Goal: Transaction & Acquisition: Book appointment/travel/reservation

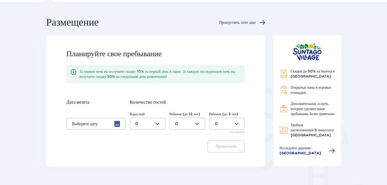
scroll to position [26, 0]
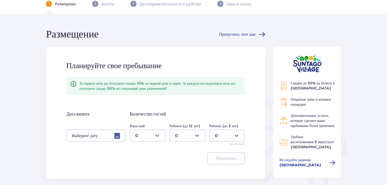
click at [117, 133] on div at bounding box center [95, 135] width 59 height 12
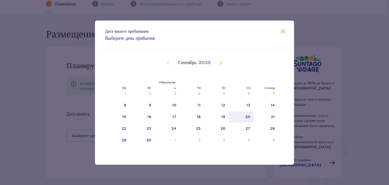
click at [249, 115] on font "20" at bounding box center [247, 117] width 5 height 4
click at [274, 115] on font "21" at bounding box center [273, 117] width 4 height 4
type input "20.09.25 - 21.09.25"
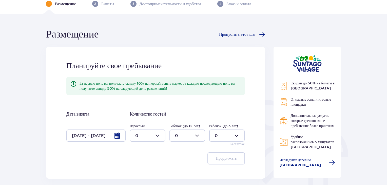
click at [160, 134] on div at bounding box center [148, 135] width 36 height 12
click at [138, 106] on div "2" at bounding box center [147, 108] width 25 height 6
type input "2"
click at [197, 134] on div at bounding box center [187, 135] width 36 height 12
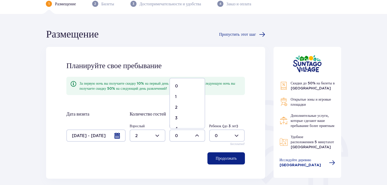
click at [175, 96] on font "1" at bounding box center [176, 96] width 2 height 5
type input "1"
click at [230, 156] on font "Продолжать" at bounding box center [225, 158] width 21 height 4
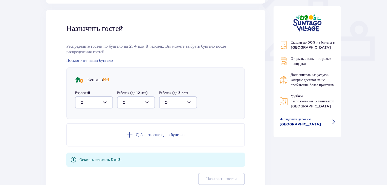
scroll to position [204, 0]
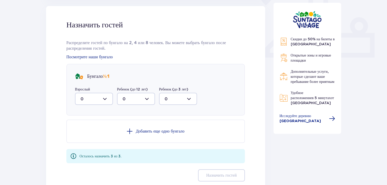
click at [105, 99] on div at bounding box center [94, 99] width 38 height 12
click at [83, 135] on div "2" at bounding box center [93, 136] width 27 height 6
type input "2"
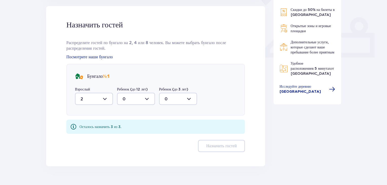
click at [146, 99] on div at bounding box center [136, 99] width 38 height 12
click at [123, 124] on font "1" at bounding box center [123, 124] width 2 height 5
type input "1"
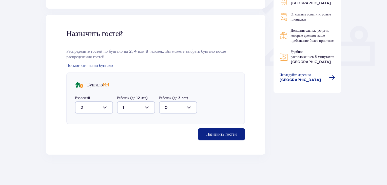
scroll to position [195, 0]
click at [222, 133] on font "Назначить гостей" at bounding box center [221, 134] width 30 height 4
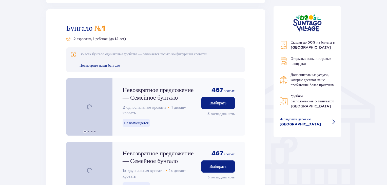
scroll to position [349, 0]
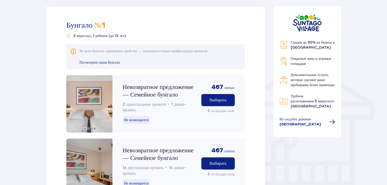
click at [25, 121] on div "Размещение Пропустить этот шаг Планируйте свое пребывание За первую ночь вы пол…" at bounding box center [193, 170] width 387 height 960
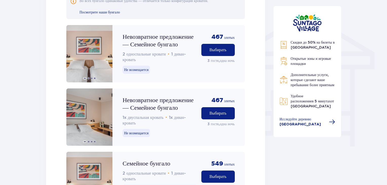
scroll to position [400, 0]
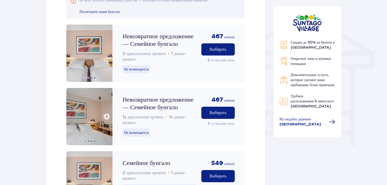
click at [106, 117] on span at bounding box center [107, 116] width 4 height 4
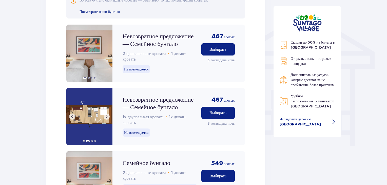
click at [106, 117] on span at bounding box center [107, 116] width 4 height 4
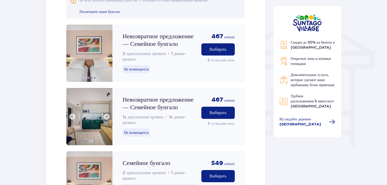
click at [106, 117] on span at bounding box center [107, 116] width 4 height 4
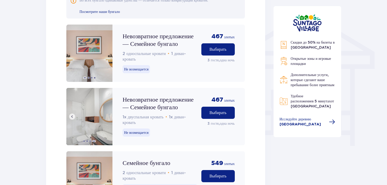
click at [106, 117] on img at bounding box center [89, 116] width 46 height 57
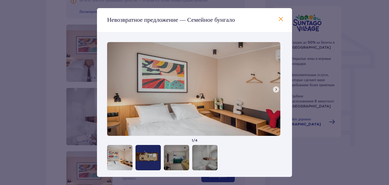
click at [276, 88] on span at bounding box center [276, 89] width 4 height 4
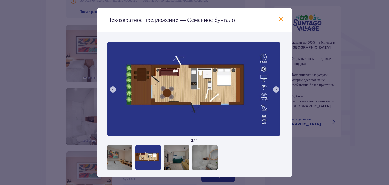
click at [276, 88] on span at bounding box center [276, 89] width 4 height 4
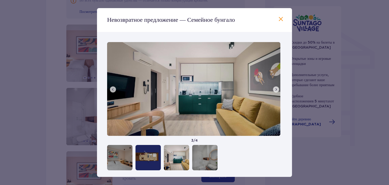
click at [276, 88] on span at bounding box center [276, 89] width 4 height 4
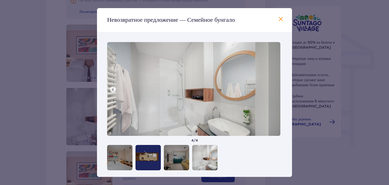
click at [276, 88] on img at bounding box center [193, 89] width 173 height 94
click at [278, 17] on span at bounding box center [281, 19] width 6 height 6
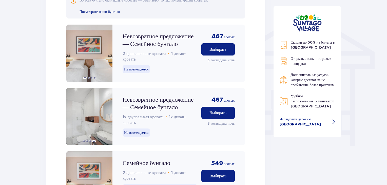
click at [26, 101] on div "Размещение Пропустить этот шаг Планируйте свое пребывание За первую ночь вы пол…" at bounding box center [193, 119] width 387 height 960
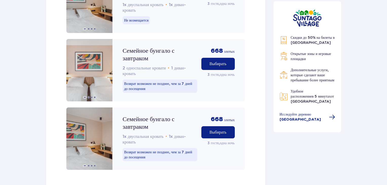
scroll to position [816, 0]
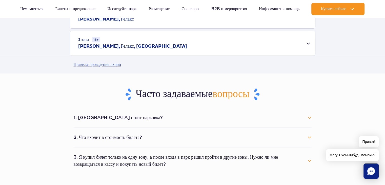
scroll to position [243, 0]
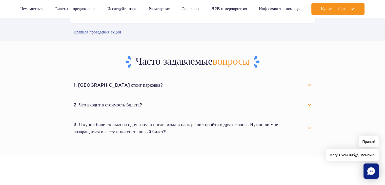
click at [309, 86] on button "1. [GEOGRAPHIC_DATA] стоит парковка?" at bounding box center [193, 84] width 238 height 11
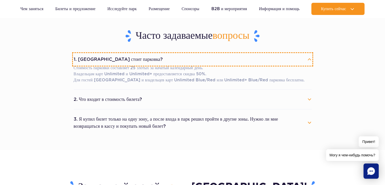
scroll to position [294, 0]
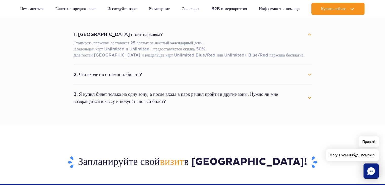
click at [311, 73] on button "2. Что входит в стоимость билета?" at bounding box center [193, 74] width 238 height 11
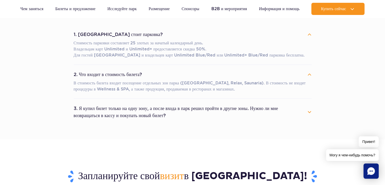
click at [309, 110] on button "3. Я купил билет только на одну зону, а после входа в парк решил пройти в други…" at bounding box center [193, 112] width 238 height 18
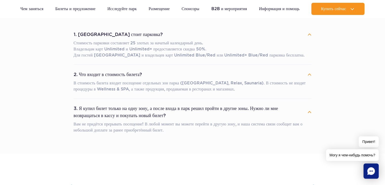
click at [61, 124] on section "Часто задаваемые вопросы 1. [GEOGRAPHIC_DATA] стоит парковка? Стоимость парковк…" at bounding box center [192, 71] width 385 height 163
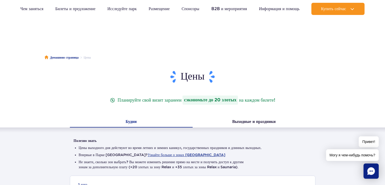
scroll to position [0, 0]
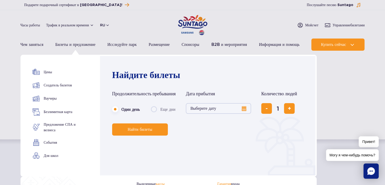
click at [245, 108] on button "Выберите дату" at bounding box center [218, 108] width 65 height 11
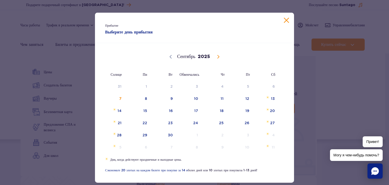
click at [214, 59] on span at bounding box center [218, 56] width 9 height 9
select select "9"
click at [167, 120] on span "21" at bounding box center [164, 123] width 26 height 12
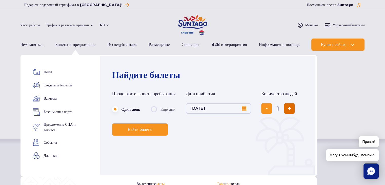
click at [292, 107] on button "добавить билет" at bounding box center [289, 108] width 11 height 11
type input "3"
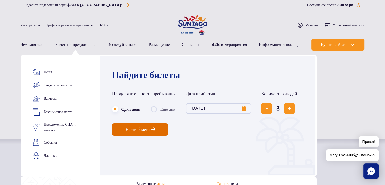
click at [147, 127] on span "Найти билеты" at bounding box center [138, 129] width 25 height 5
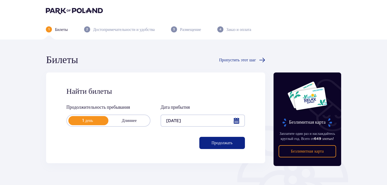
click at [227, 143] on font "Продолжать" at bounding box center [221, 143] width 21 height 4
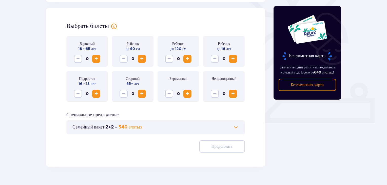
scroll to position [141, 0]
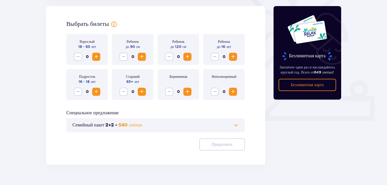
click at [97, 57] on span "Увеличивать" at bounding box center [96, 57] width 6 height 6
click at [233, 57] on span "Увеличивать" at bounding box center [233, 57] width 6 height 6
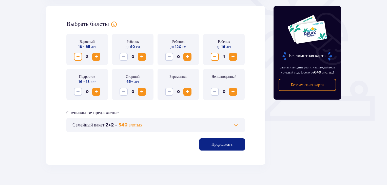
click at [235, 124] on span at bounding box center [236, 125] width 6 height 6
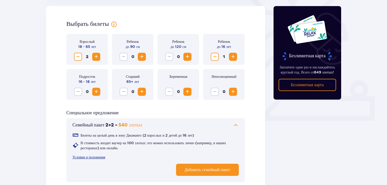
click at [235, 124] on span at bounding box center [236, 125] width 6 height 6
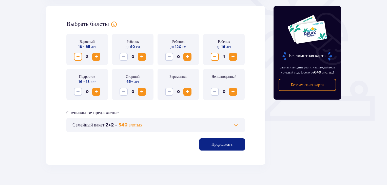
click at [226, 143] on font "Продолжать" at bounding box center [221, 144] width 21 height 4
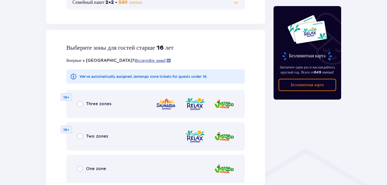
scroll to position [281, 0]
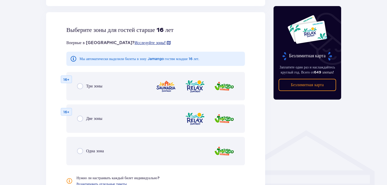
click at [39, 115] on div "Билеты Пропустить этот шаг Найти билеты Продолжительность пребывания 1 день Дли…" at bounding box center [193, 4] width 387 height 490
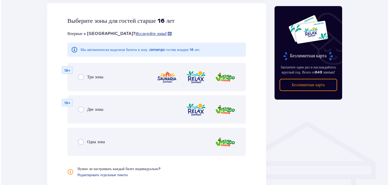
scroll to position [291, 0]
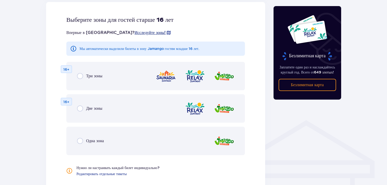
click at [134, 32] on font "Исследуйте зоны!" at bounding box center [149, 32] width 31 height 5
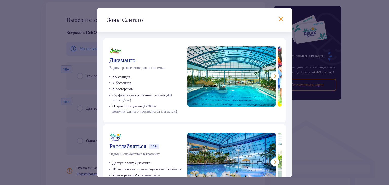
click at [272, 74] on span at bounding box center [275, 76] width 6 height 6
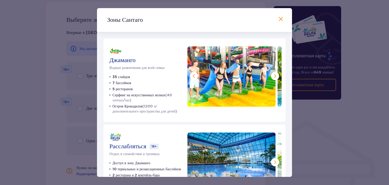
click at [272, 74] on span at bounding box center [275, 76] width 6 height 6
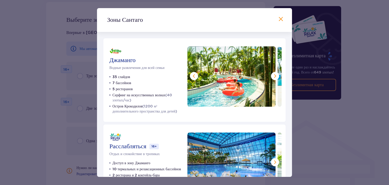
click at [272, 74] on span at bounding box center [275, 76] width 6 height 6
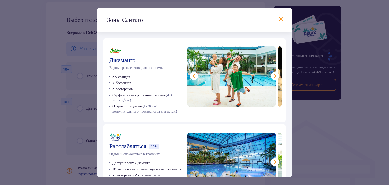
click at [272, 74] on span at bounding box center [275, 76] width 6 height 6
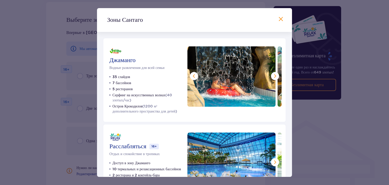
click at [272, 74] on span at bounding box center [275, 76] width 6 height 6
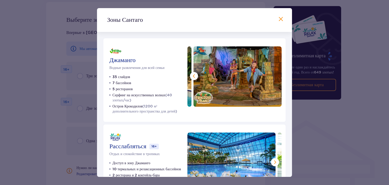
click at [272, 74] on img at bounding box center [237, 76] width 88 height 60
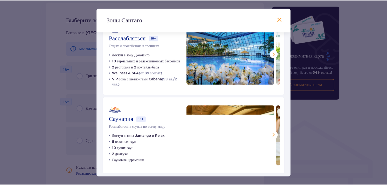
scroll to position [116, 0]
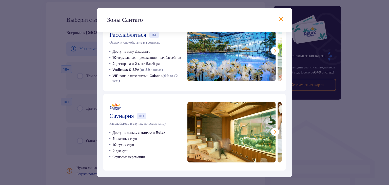
click at [273, 129] on span at bounding box center [275, 132] width 6 height 6
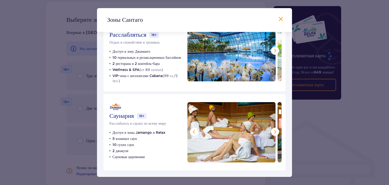
click at [273, 129] on span at bounding box center [275, 132] width 6 height 6
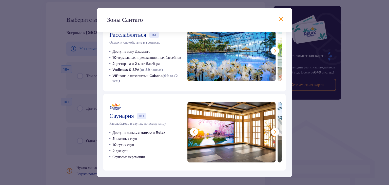
click at [273, 129] on span at bounding box center [275, 132] width 6 height 6
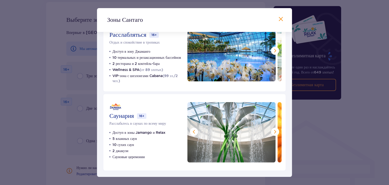
click at [273, 129] on span at bounding box center [275, 132] width 6 height 6
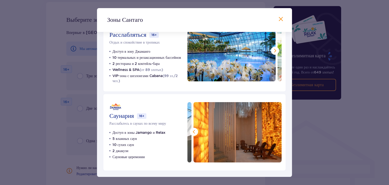
click at [279, 19] on span at bounding box center [281, 19] width 6 height 6
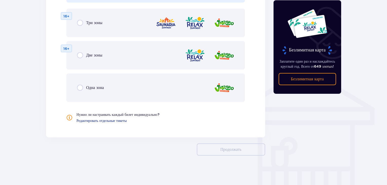
scroll to position [345, 0]
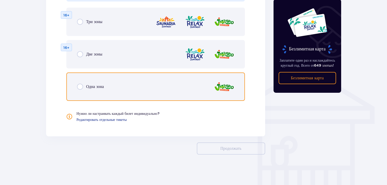
click at [80, 86] on input "radio" at bounding box center [80, 87] width 6 height 6
radio input "true"
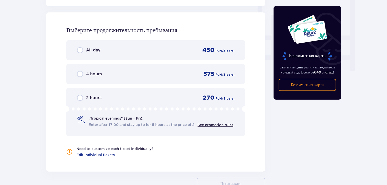
scroll to position [475, 0]
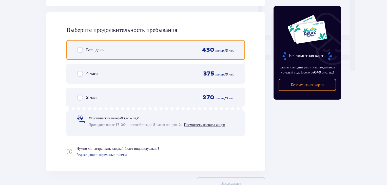
click at [78, 48] on input "radio" at bounding box center [80, 50] width 6 height 6
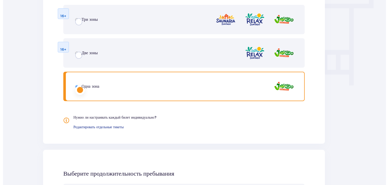
scroll to position [0, 0]
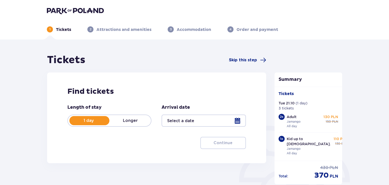
type input "[DATE]"
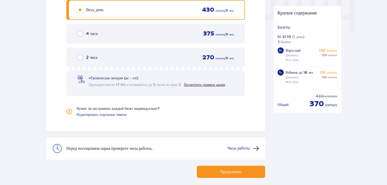
scroll to position [516, 0]
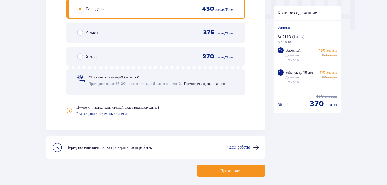
click at [236, 172] on font "Продолжать" at bounding box center [230, 171] width 21 height 4
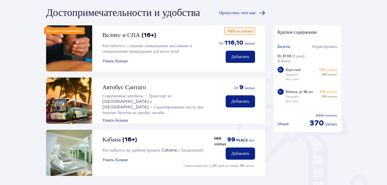
scroll to position [17, 0]
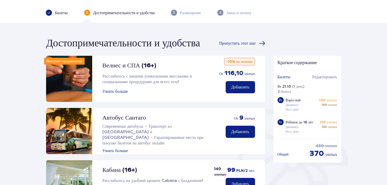
click at [123, 91] on font "Узнать больше" at bounding box center [115, 91] width 26 height 4
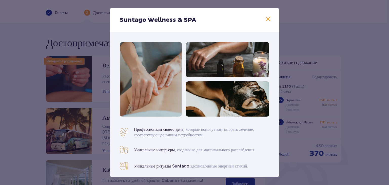
click at [266, 18] on span at bounding box center [268, 19] width 6 height 6
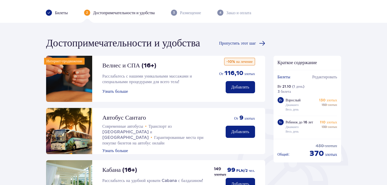
click at [24, 110] on div "Достопримечательности и удобства Пропустить этот шаг Интернет-продвижение Велне…" at bounding box center [193, 175] width 387 height 304
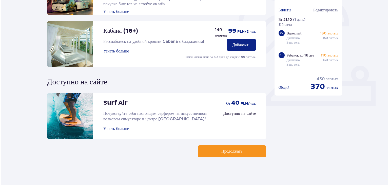
scroll to position [158, 0]
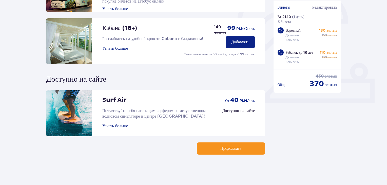
click at [117, 48] on font "Узнать больше" at bounding box center [115, 48] width 26 height 4
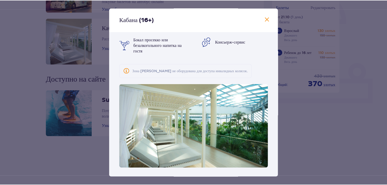
scroll to position [22, 0]
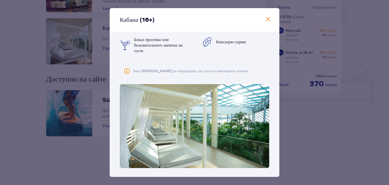
click at [266, 19] on span at bounding box center [268, 19] width 6 height 6
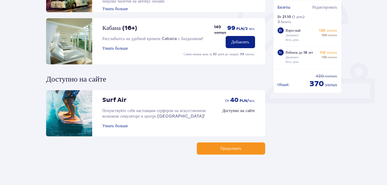
click at [244, 148] on span "button" at bounding box center [242, 148] width 6 height 6
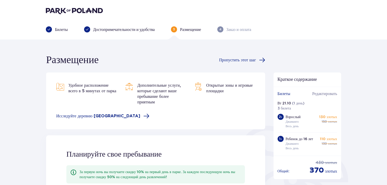
click at [16, 141] on div "Размещение Пропустить этот шаг Удобное расположение всего в 5 минутах от парка …" at bounding box center [193, 177] width 387 height 276
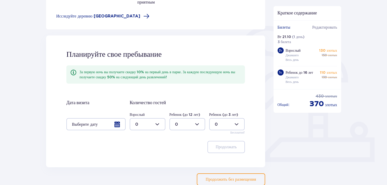
scroll to position [101, 0]
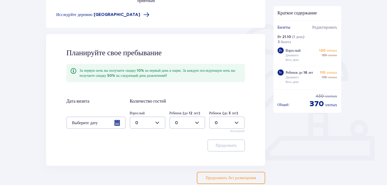
click at [119, 122] on div at bounding box center [95, 122] width 59 height 12
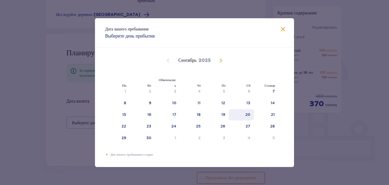
click at [248, 113] on font "20" at bounding box center [247, 114] width 5 height 4
click at [266, 113] on div "21" at bounding box center [266, 114] width 25 height 11
type input "20.09.25 - 21.09.25"
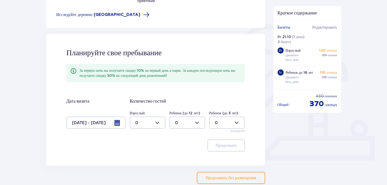
click at [157, 122] on div at bounding box center [148, 122] width 36 height 12
click at [134, 157] on span "2" at bounding box center [147, 159] width 35 height 11
type input "2"
click at [198, 122] on div at bounding box center [187, 122] width 36 height 12
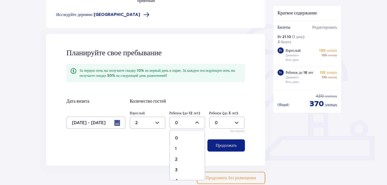
click at [175, 147] on font "1" at bounding box center [176, 148] width 2 height 5
type input "1"
click at [227, 146] on font "Продолжать" at bounding box center [225, 145] width 21 height 4
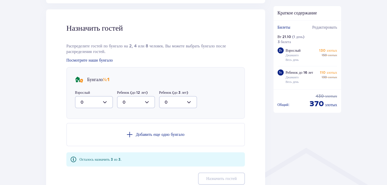
scroll to position [267, 0]
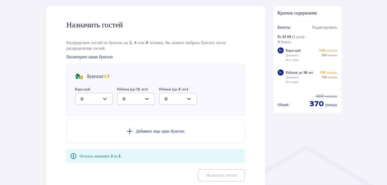
click at [106, 98] on div at bounding box center [94, 99] width 38 height 12
click at [81, 134] on font "2" at bounding box center [81, 135] width 3 height 5
type input "2"
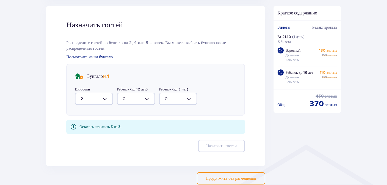
click at [146, 98] on div at bounding box center [136, 99] width 38 height 12
click at [123, 123] on font "1" at bounding box center [123, 124] width 2 height 5
type input "1"
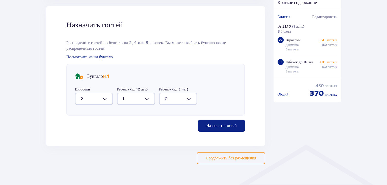
click at [227, 123] on font "Назначить гостей" at bounding box center [221, 125] width 30 height 4
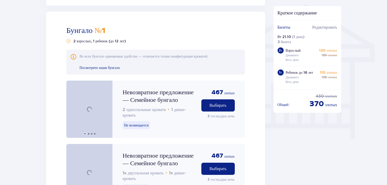
scroll to position [412, 0]
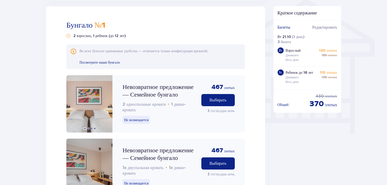
click at [17, 98] on div "Размещение Пропустить этот шаг Удобное расположение всего в 5 минутах от парка …" at bounding box center [193, 147] width 387 height 1041
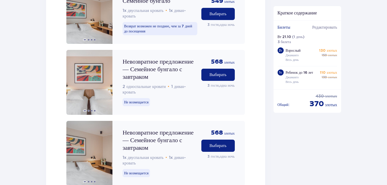
scroll to position [696, 0]
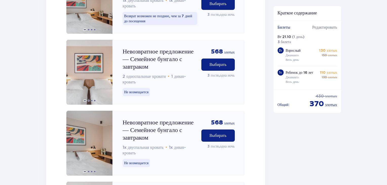
click at [218, 133] on font "Выбирать" at bounding box center [217, 135] width 17 height 4
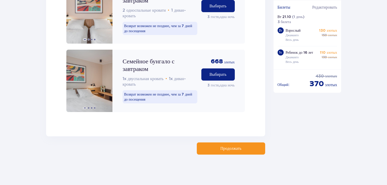
scroll to position [897, 0]
click at [239, 146] on span "button" at bounding box center [242, 148] width 6 height 6
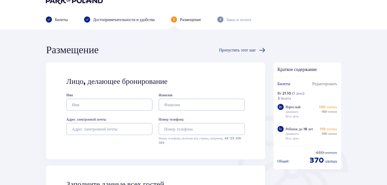
scroll to position [9, 0]
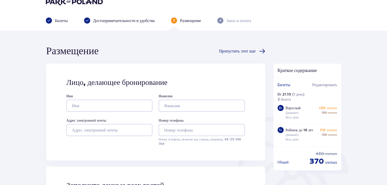
click at [252, 52] on font "Пропустить этот шаг" at bounding box center [237, 51] width 37 height 4
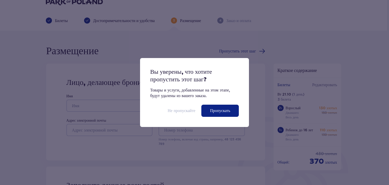
click at [181, 110] on font "Не пропускайте" at bounding box center [182, 110] width 28 height 5
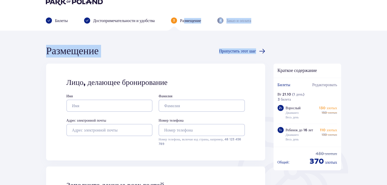
drag, startPoint x: 184, startPoint y: 22, endPoint x: 34, endPoint y: 66, distance: 156.6
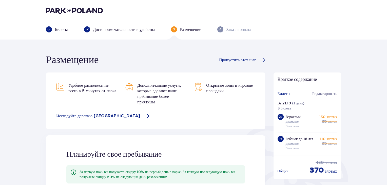
click at [63, 11] on img at bounding box center [74, 10] width 57 height 7
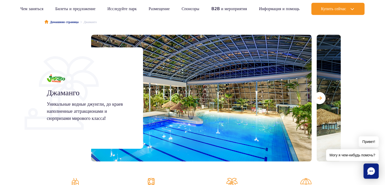
scroll to position [70, 0]
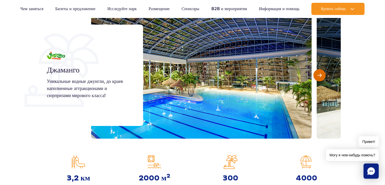
click at [318, 74] on span "Следующий слайд" at bounding box center [319, 75] width 4 height 5
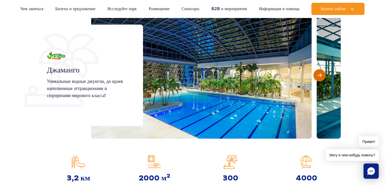
click at [318, 74] on span "Следующий слайд" at bounding box center [319, 75] width 4 height 5
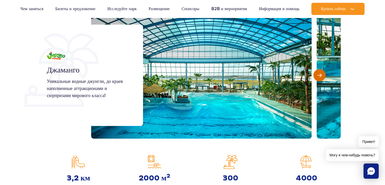
click at [318, 74] on span "Следующий слайд" at bounding box center [319, 75] width 4 height 5
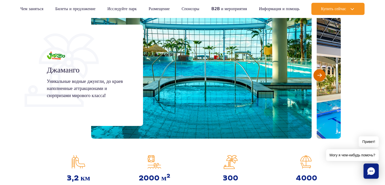
click at [318, 74] on span "Следующий слайд" at bounding box center [319, 75] width 4 height 5
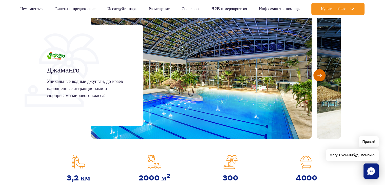
click at [318, 74] on span "Следующий слайд" at bounding box center [319, 75] width 4 height 5
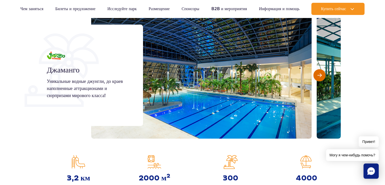
click at [318, 74] on span "Следующий слайд" at bounding box center [319, 75] width 4 height 5
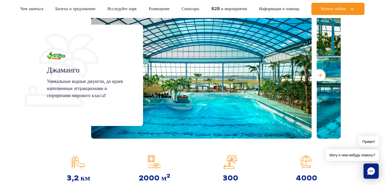
click at [361, 67] on section "Джаманго Уникальные водные джунгли, до краев наполненные аттракционами и сюрпри…" at bounding box center [192, 75] width 385 height 127
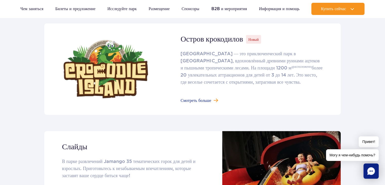
scroll to position [323, 0]
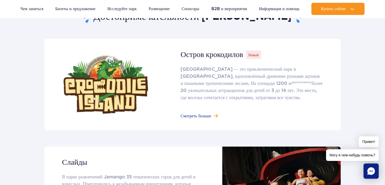
click at [205, 113] on link at bounding box center [192, 84] width 296 height 91
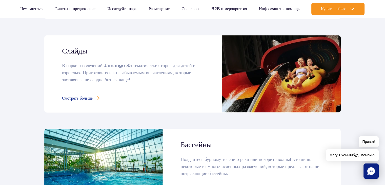
scroll to position [434, 0]
click at [74, 96] on link at bounding box center [192, 73] width 296 height 77
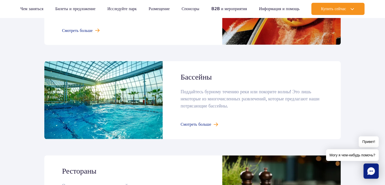
scroll to position [515, 0]
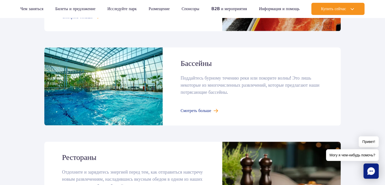
click at [206, 111] on link at bounding box center [192, 86] width 296 height 78
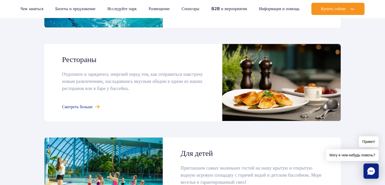
scroll to position [627, 0]
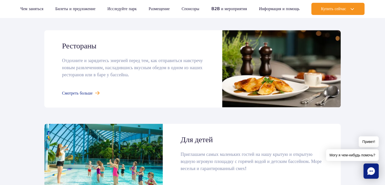
click at [74, 92] on link at bounding box center [192, 68] width 296 height 77
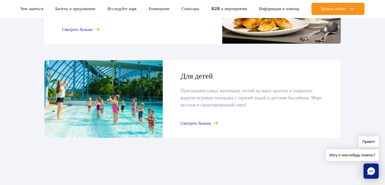
scroll to position [708, 0]
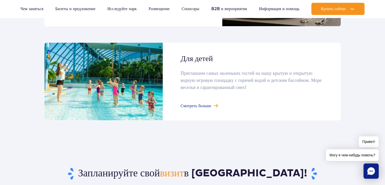
click at [212, 104] on link at bounding box center [192, 82] width 296 height 78
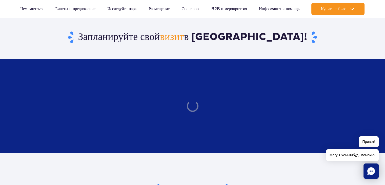
scroll to position [849, 0]
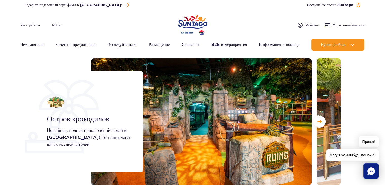
scroll to position [30, 0]
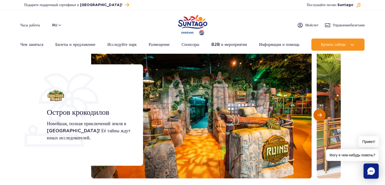
click at [320, 113] on span "Следующий слайд" at bounding box center [319, 115] width 4 height 5
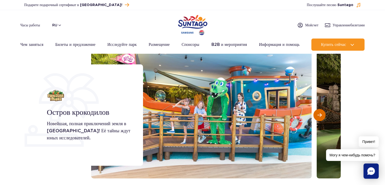
click at [320, 113] on span "Следующий слайд" at bounding box center [319, 115] width 4 height 5
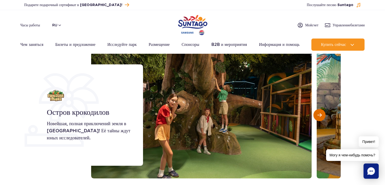
click at [320, 113] on span "Следующий слайд" at bounding box center [319, 115] width 4 height 5
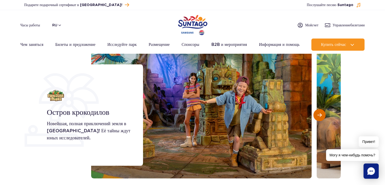
click at [320, 113] on span "Следующий слайд" at bounding box center [319, 115] width 4 height 5
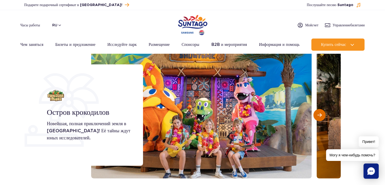
click at [320, 113] on span "Следующий слайд" at bounding box center [319, 115] width 4 height 5
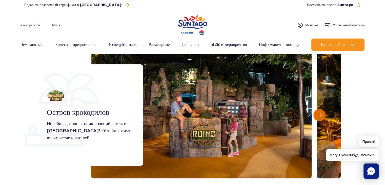
click at [320, 113] on span "Следующий слайд" at bounding box center [319, 115] width 4 height 5
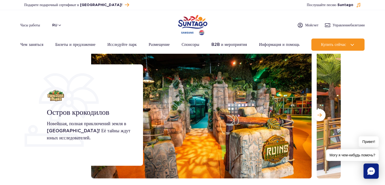
click at [366, 81] on section "Остров крокодилов Новейшая, полная приключений земля в Джаманго! Её тайны ждут …" at bounding box center [192, 115] width 385 height 127
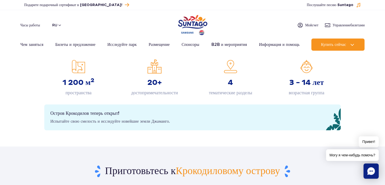
scroll to position [172, 0]
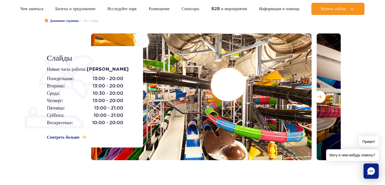
scroll to position [53, 0]
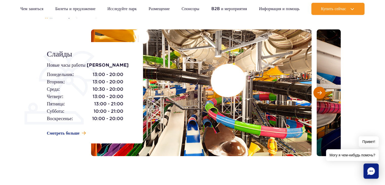
click at [318, 94] on span "Следующий слайд" at bounding box center [319, 92] width 4 height 5
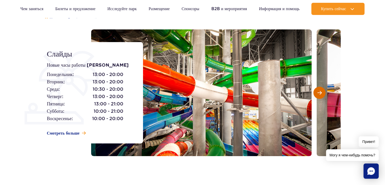
click at [318, 94] on span "Следующий слайд" at bounding box center [319, 92] width 4 height 5
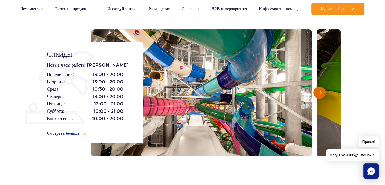
click at [318, 94] on span "Следующий слайд" at bounding box center [319, 92] width 4 height 5
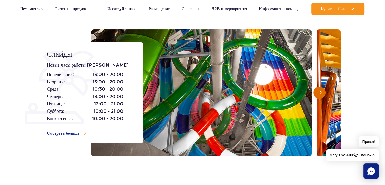
click at [318, 94] on span "Следующий слайд" at bounding box center [319, 92] width 4 height 5
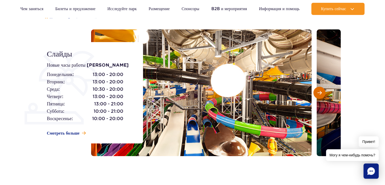
click at [318, 94] on span "Следующий слайд" at bounding box center [319, 92] width 4 height 5
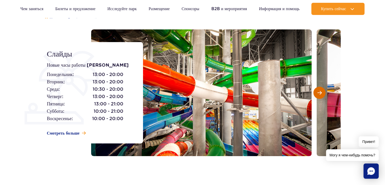
click at [318, 94] on span "Следующий слайд" at bounding box center [319, 92] width 4 height 5
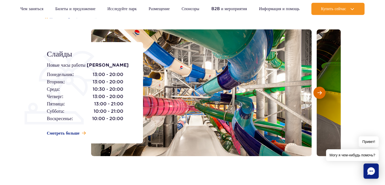
click at [318, 94] on span "Следующий слайд" at bounding box center [319, 92] width 4 height 5
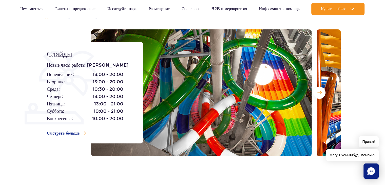
click at [359, 73] on section "Слайды Новые часы работы слайдов [DATE]: 13:00 - 20:00 [DATE]: 13:00 - 20:00 [D…" at bounding box center [192, 92] width 385 height 127
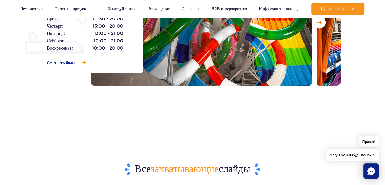
scroll to position [194, 0]
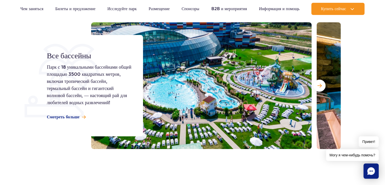
scroll to position [61, 0]
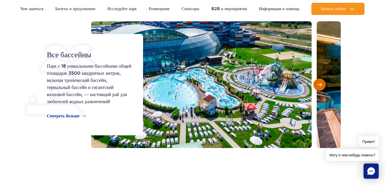
click at [319, 81] on button "Следующий слайд" at bounding box center [319, 84] width 12 height 12
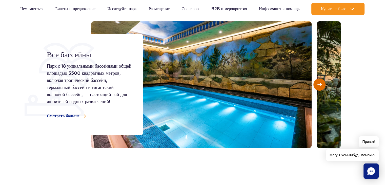
click at [319, 81] on button "Следующий слайд" at bounding box center [319, 84] width 12 height 12
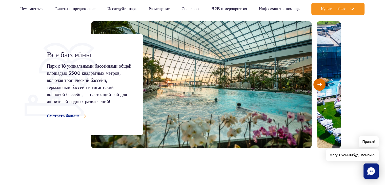
click at [319, 81] on button "Следующий слайд" at bounding box center [319, 84] width 12 height 12
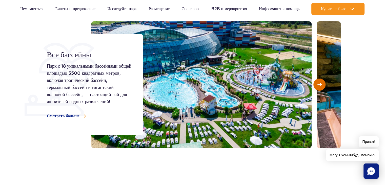
click at [319, 81] on button "Следующий слайд" at bounding box center [319, 84] width 12 height 12
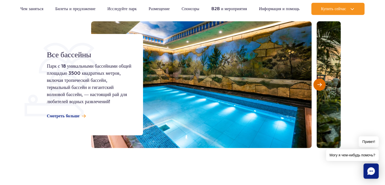
click at [319, 81] on button "Следующий слайд" at bounding box center [319, 84] width 12 height 12
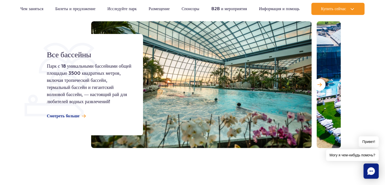
click at [361, 74] on section "Все бассейны Парк с 18 уникальными бассейнами общей площадью 3500 квадратных ме…" at bounding box center [192, 84] width 385 height 127
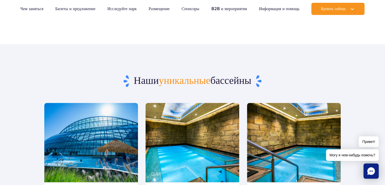
scroll to position [213, 0]
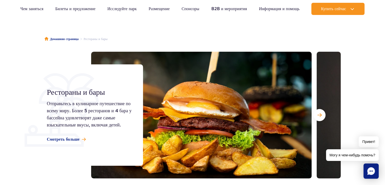
scroll to position [40, 0]
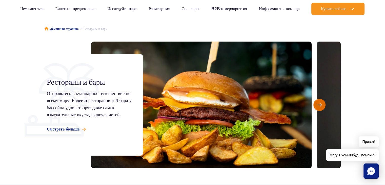
click at [321, 101] on button "Следующий слайд" at bounding box center [319, 105] width 12 height 12
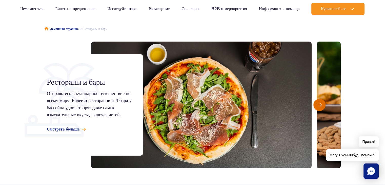
click at [321, 101] on button "Следующий слайд" at bounding box center [319, 105] width 12 height 12
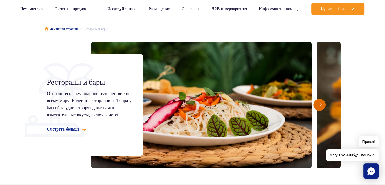
click at [321, 101] on button "Следующий слайд" at bounding box center [319, 105] width 12 height 12
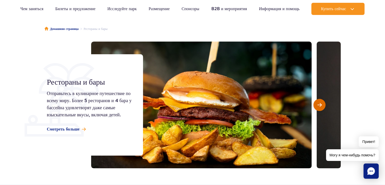
click at [321, 101] on button "Следующий слайд" at bounding box center [319, 105] width 12 height 12
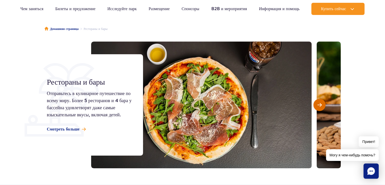
click at [321, 101] on button "Следующий слайд" at bounding box center [319, 105] width 12 height 12
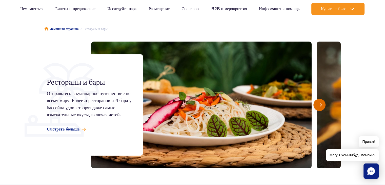
click at [321, 101] on button "Следующий слайд" at bounding box center [319, 105] width 12 height 12
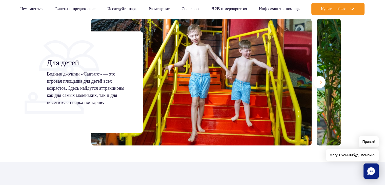
scroll to position [51, 0]
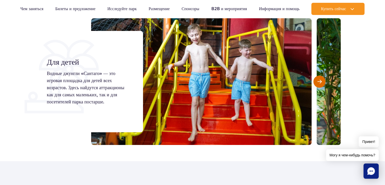
click at [318, 82] on span "Следующий слайд" at bounding box center [319, 81] width 4 height 5
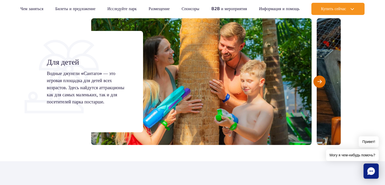
click at [318, 82] on span "Следующий слайд" at bounding box center [319, 81] width 4 height 5
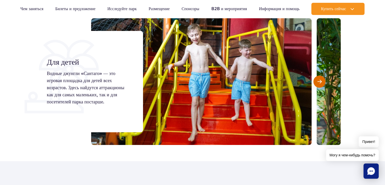
click at [318, 82] on span "Следующий слайд" at bounding box center [319, 81] width 4 height 5
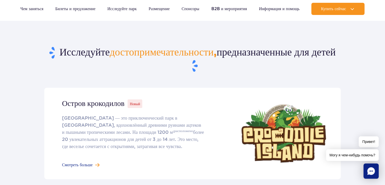
scroll to position [192, 0]
